Goal: Task Accomplishment & Management: Manage account settings

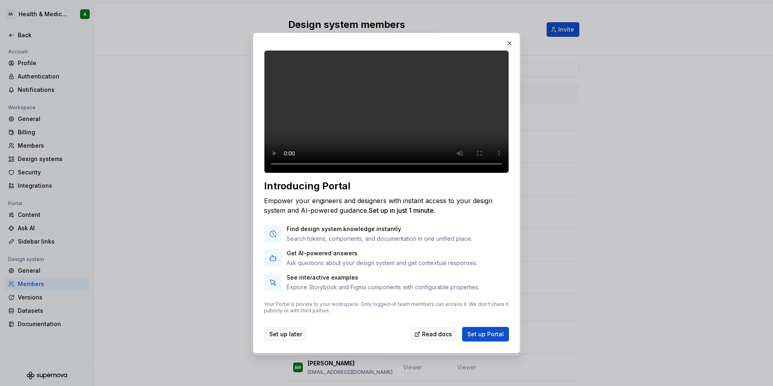
click at [290, 338] on span "Set up later" at bounding box center [285, 334] width 33 height 8
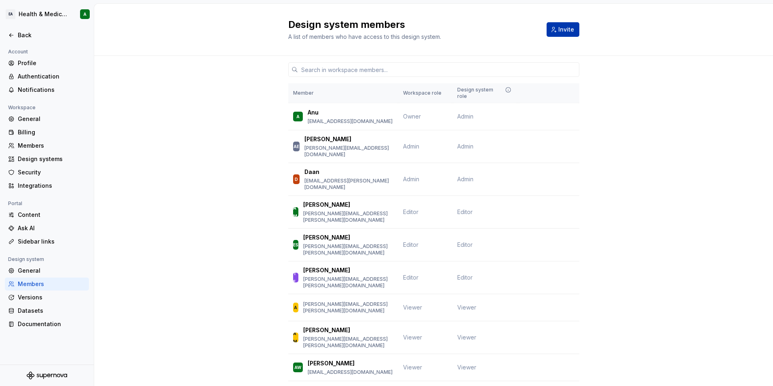
click at [558, 32] on span "Invite" at bounding box center [566, 29] width 16 height 8
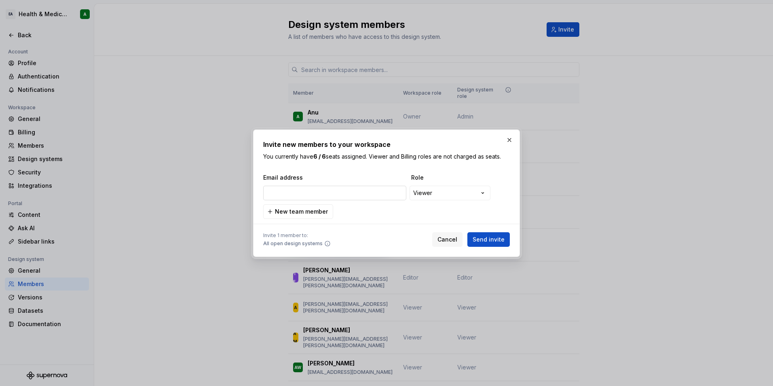
click at [371, 191] on input "email" at bounding box center [334, 193] width 143 height 15
click at [317, 211] on span "New team member" at bounding box center [301, 211] width 53 height 8
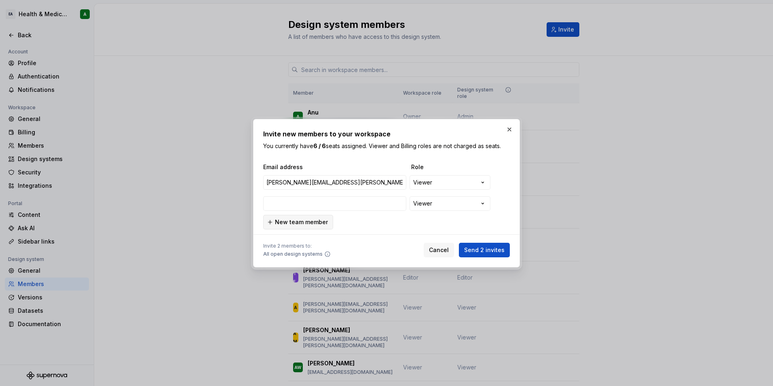
type input "[PERSON_NAME][EMAIL_ADDRESS][PERSON_NAME][DOMAIN_NAME]"
click at [307, 226] on button "New team member" at bounding box center [298, 222] width 70 height 15
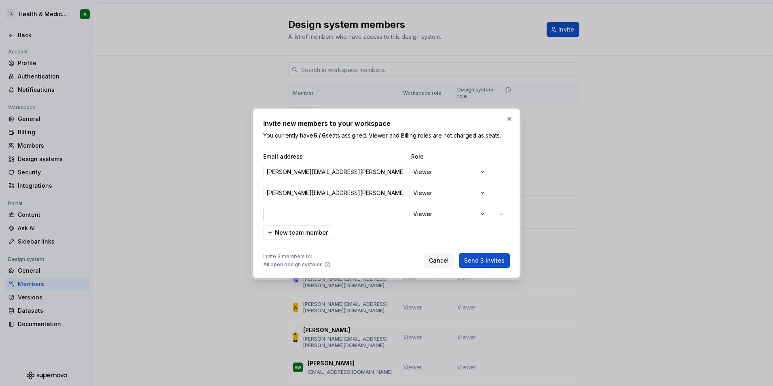
type input "[PERSON_NAME][EMAIL_ADDRESS][PERSON_NAME][DOMAIN_NAME]"
click at [316, 230] on span "New team member" at bounding box center [301, 232] width 53 height 8
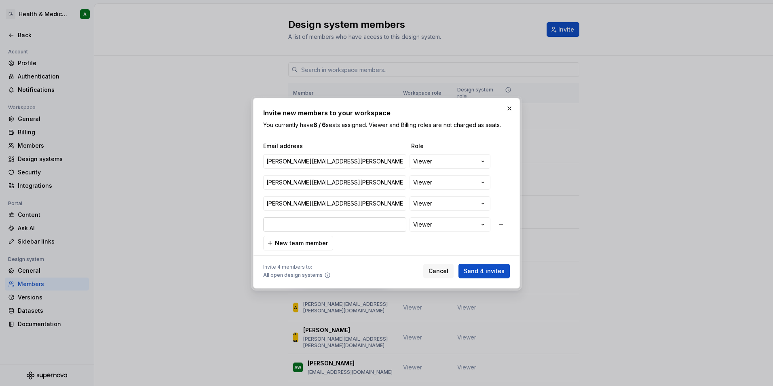
click at [329, 229] on input "email" at bounding box center [334, 224] width 143 height 15
type input "[PERSON_NAME][EMAIL_ADDRESS][PERSON_NAME][DOMAIN_NAME]"
type input "[MEDICAL_DATA][EMAIL_ADDRESS][PERSON_NAME][DOMAIN_NAME]"
click at [502, 273] on span "Send 4 invites" at bounding box center [484, 271] width 41 height 8
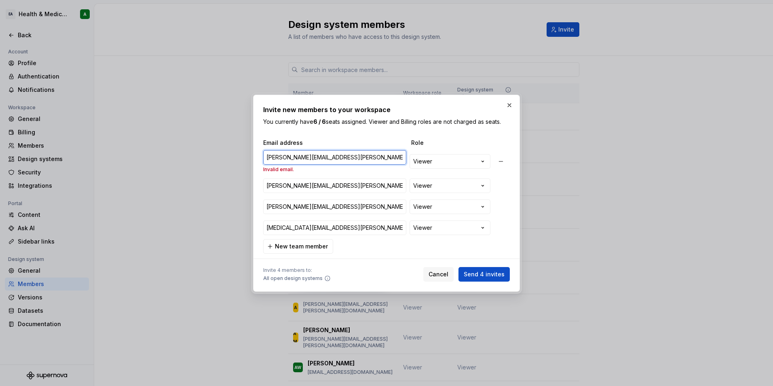
click at [336, 154] on input "[PERSON_NAME][EMAIL_ADDRESS][PERSON_NAME][DOMAIN_NAME]" at bounding box center [334, 157] width 143 height 15
click at [268, 158] on input "[PERSON_NAME][EMAIL_ADDRESS][PERSON_NAME][DOMAIN_NAME]" at bounding box center [334, 157] width 143 height 15
click at [357, 158] on input "[PERSON_NAME][EMAIL_ADDRESS][PERSON_NAME][DOMAIN_NAME]" at bounding box center [334, 157] width 143 height 15
type input "[PERSON_NAME][EMAIL_ADDRESS][PERSON_NAME][DOMAIN_NAME]"
drag, startPoint x: 332, startPoint y: 158, endPoint x: 239, endPoint y: 155, distance: 93.0
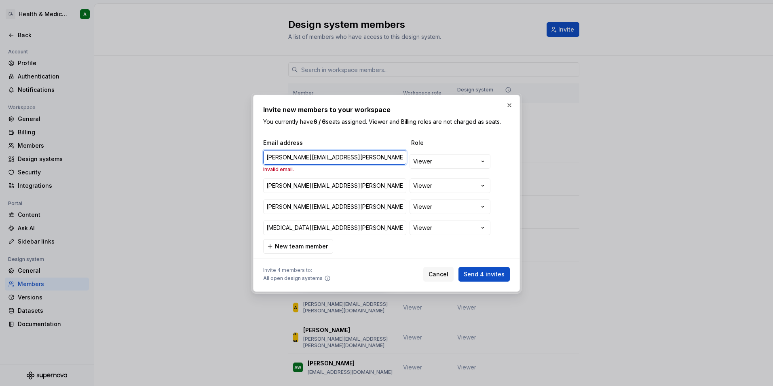
click at [239, 155] on div "**********" at bounding box center [386, 193] width 773 height 386
paste input "email"
paste input "[PERSON_NAME][EMAIL_ADDRESS][PERSON_NAME][DOMAIN_NAME]"
type input "[PERSON_NAME][EMAIL_ADDRESS][PERSON_NAME][DOMAIN_NAME]"
click at [475, 271] on span "Send 4 invites" at bounding box center [484, 274] width 41 height 8
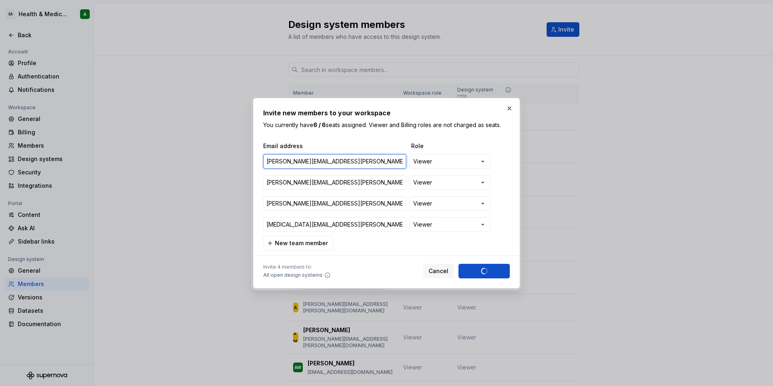
drag, startPoint x: 372, startPoint y: 163, endPoint x: 251, endPoint y: 161, distance: 120.9
click at [251, 161] on div "**********" at bounding box center [386, 193] width 773 height 386
